Goal: Task Accomplishment & Management: Complete application form

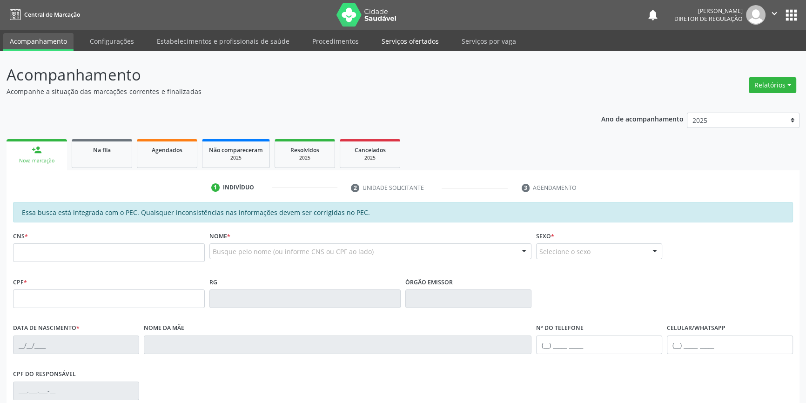
click at [401, 41] on link "Serviços ofertados" at bounding box center [410, 41] width 70 height 16
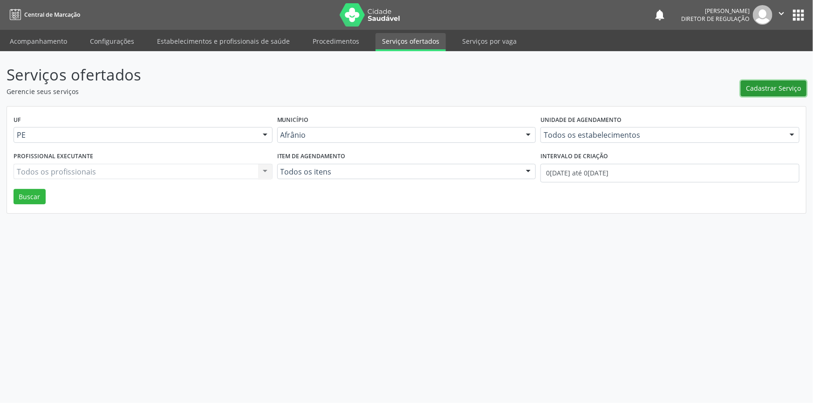
click at [759, 91] on span "Cadastrar Serviço" at bounding box center [773, 88] width 55 height 10
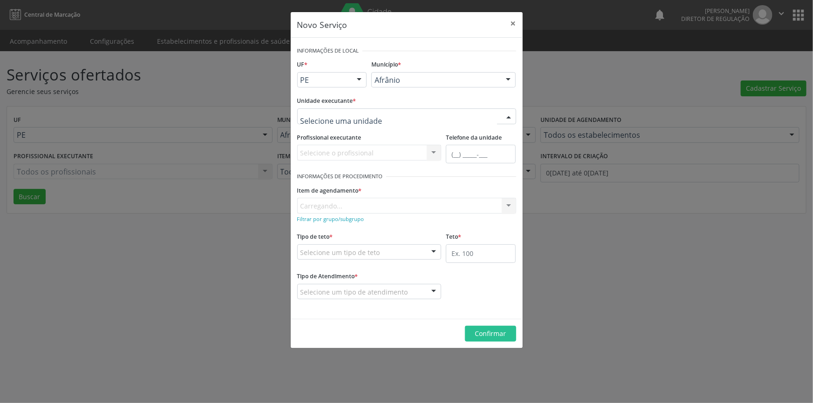
click at [407, 120] on div at bounding box center [406, 116] width 219 height 16
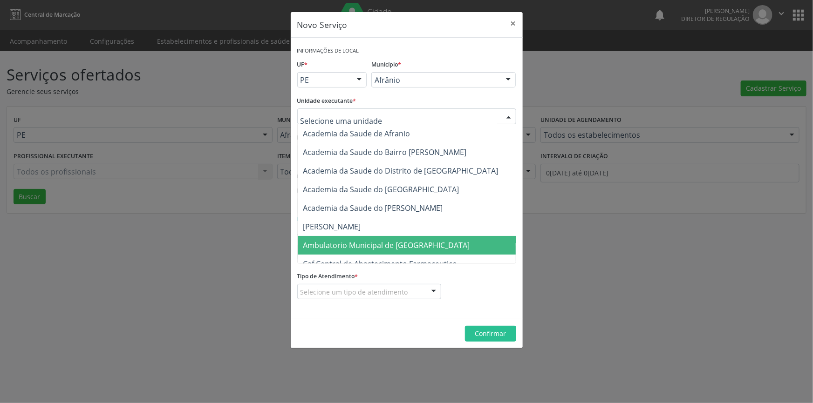
click at [391, 241] on span "Ambulatorio Municipal de [GEOGRAPHIC_DATA]" at bounding box center [386, 245] width 167 height 10
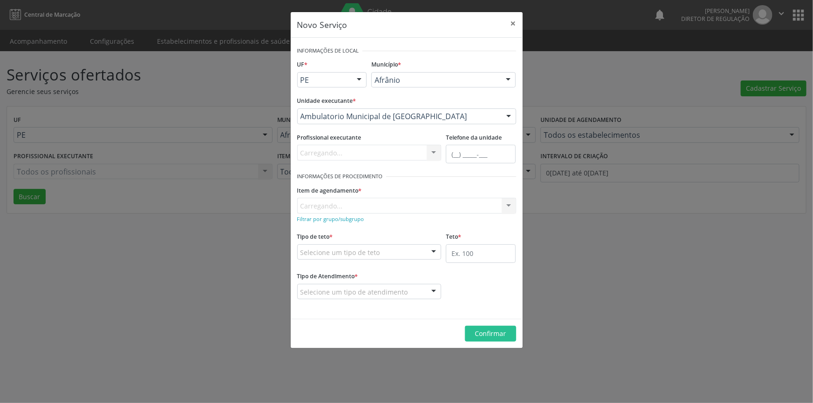
click at [381, 207] on div "Item de agendamento * [GEOGRAPHIC_DATA]... No elements found. Consider changing…" at bounding box center [406, 198] width 219 height 30
click at [381, 207] on div "Buscar por procedimento" at bounding box center [406, 206] width 219 height 16
drag, startPoint x: 374, startPoint y: 208, endPoint x: 114, endPoint y: 204, distance: 260.3
click at [115, 204] on div "Novo Serviço × Informações de Local UF * PE BA PE Nenhum resultado encontrado p…" at bounding box center [406, 201] width 813 height 403
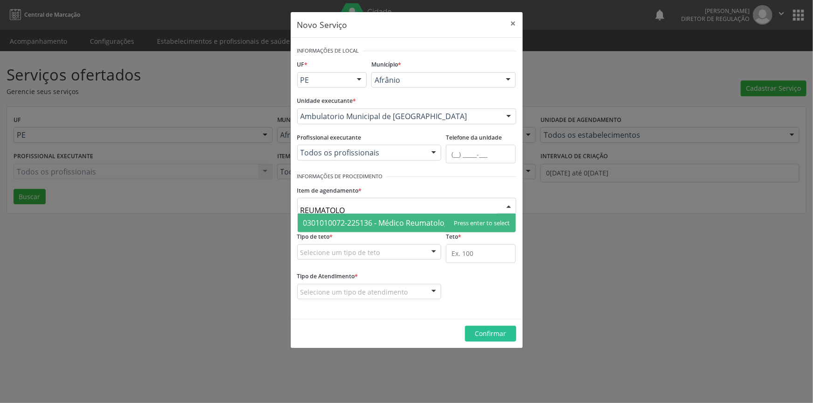
type input "REUMATOL"
click at [321, 226] on span "0301010072-225136 - Médico Reumatologista" at bounding box center [382, 223] width 158 height 10
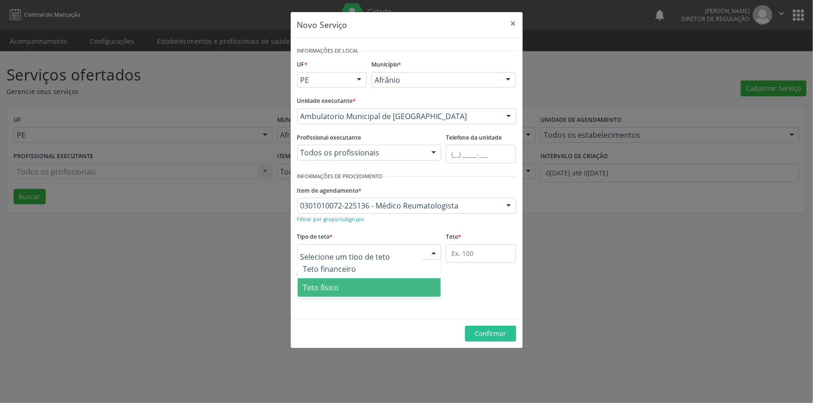
click at [344, 285] on span "Teto físico" at bounding box center [369, 287] width 143 height 19
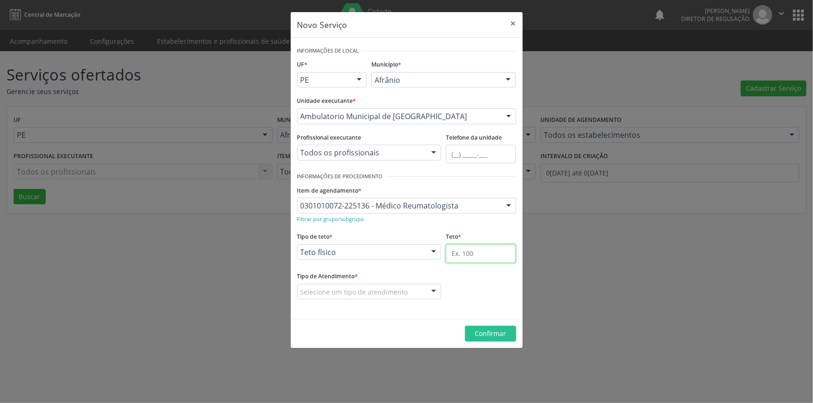
click at [453, 258] on input "text" at bounding box center [481, 253] width 70 height 19
type input "50"
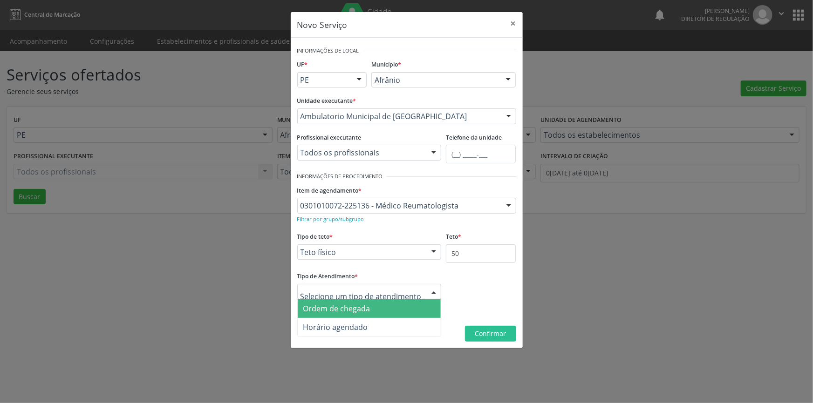
click at [388, 285] on div at bounding box center [369, 292] width 144 height 16
click at [367, 308] on span "Ordem de chegada" at bounding box center [336, 309] width 67 height 10
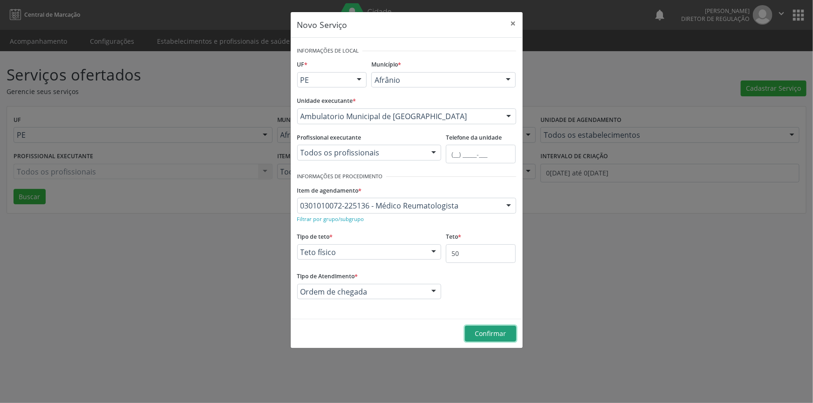
click at [500, 331] on span "Confirmar" at bounding box center [489, 333] width 31 height 9
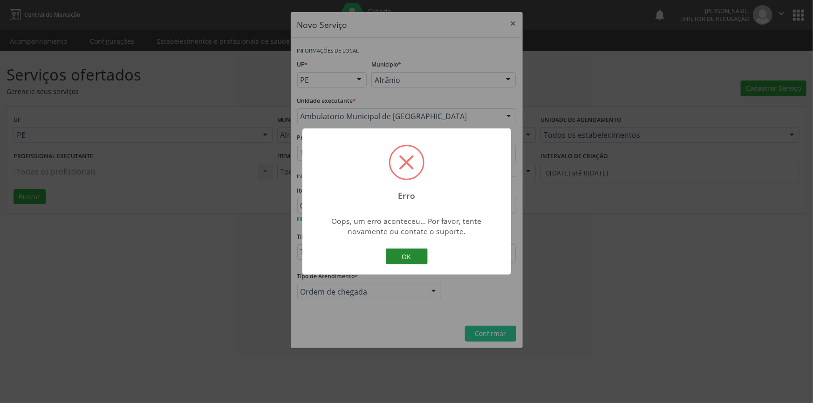
click at [409, 260] on button "OK" at bounding box center [407, 257] width 42 height 16
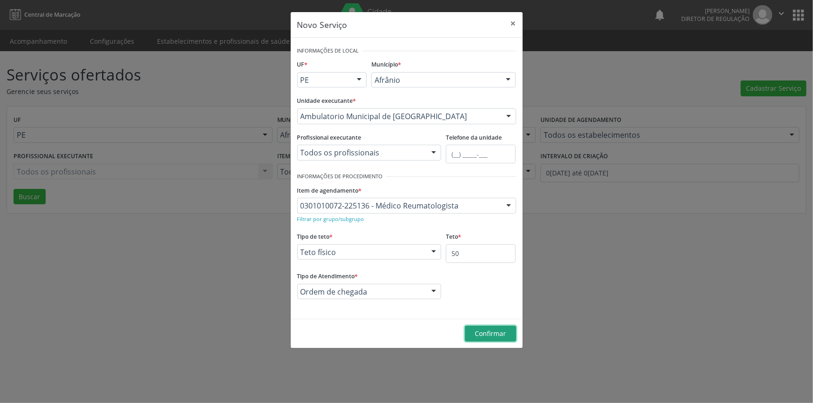
click at [482, 338] on span "Confirmar" at bounding box center [489, 333] width 31 height 9
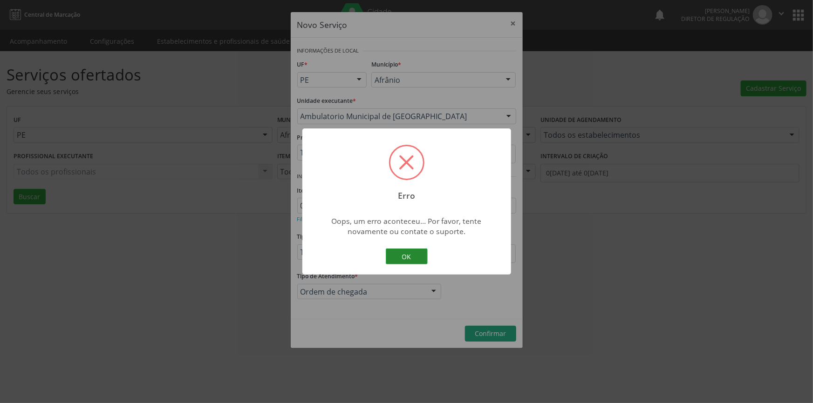
click at [413, 261] on button "OK" at bounding box center [407, 257] width 42 height 16
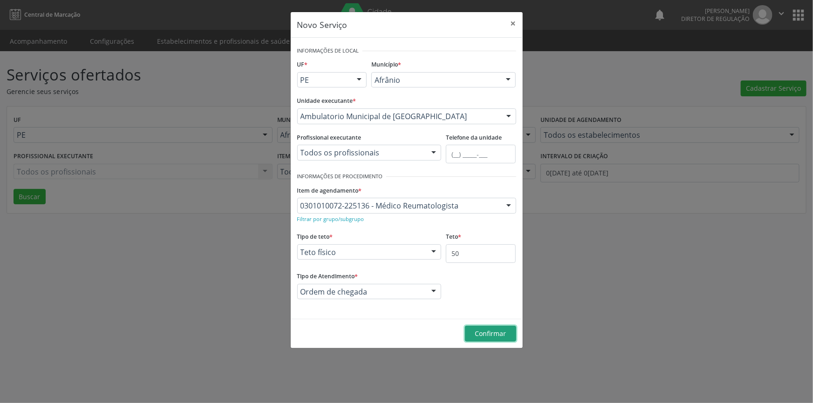
click at [485, 332] on span "Confirmar" at bounding box center [489, 333] width 31 height 9
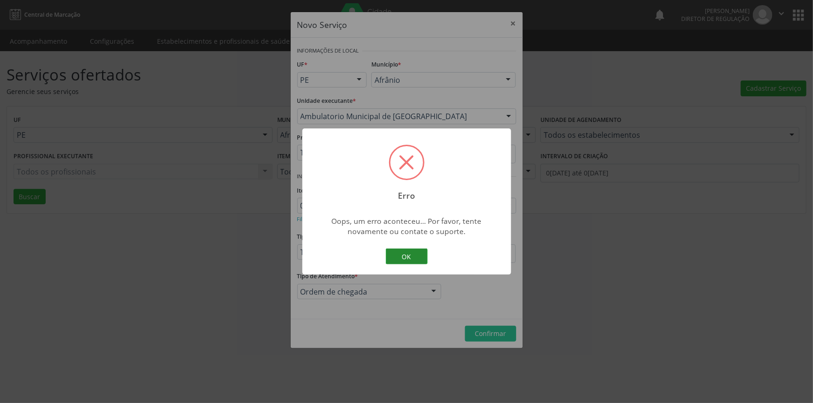
click at [409, 251] on button "OK" at bounding box center [407, 257] width 42 height 16
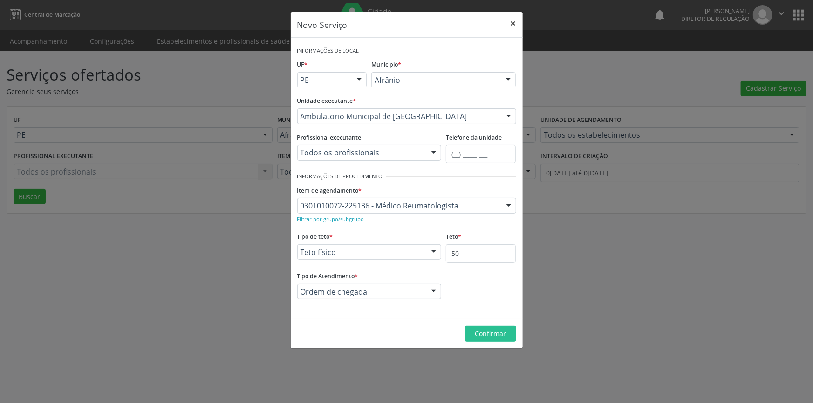
click at [515, 27] on button "×" at bounding box center [513, 23] width 19 height 23
